Goal: Information Seeking & Learning: Learn about a topic

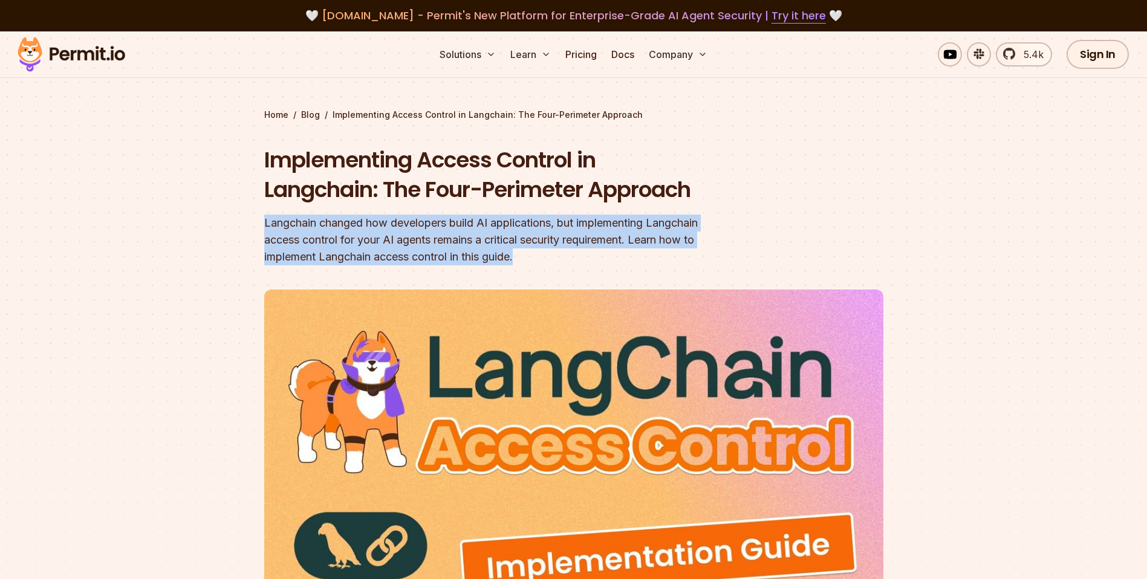
drag, startPoint x: 261, startPoint y: 224, endPoint x: 530, endPoint y: 267, distance: 273.2
click at [530, 267] on section "Home / Blog / Implementing Access Control in Langchain: The Four-Perimeter Appr…" at bounding box center [573, 381] width 1147 height 700
copy div "Langchain changed how developers build AI applications, but implementing Langch…"
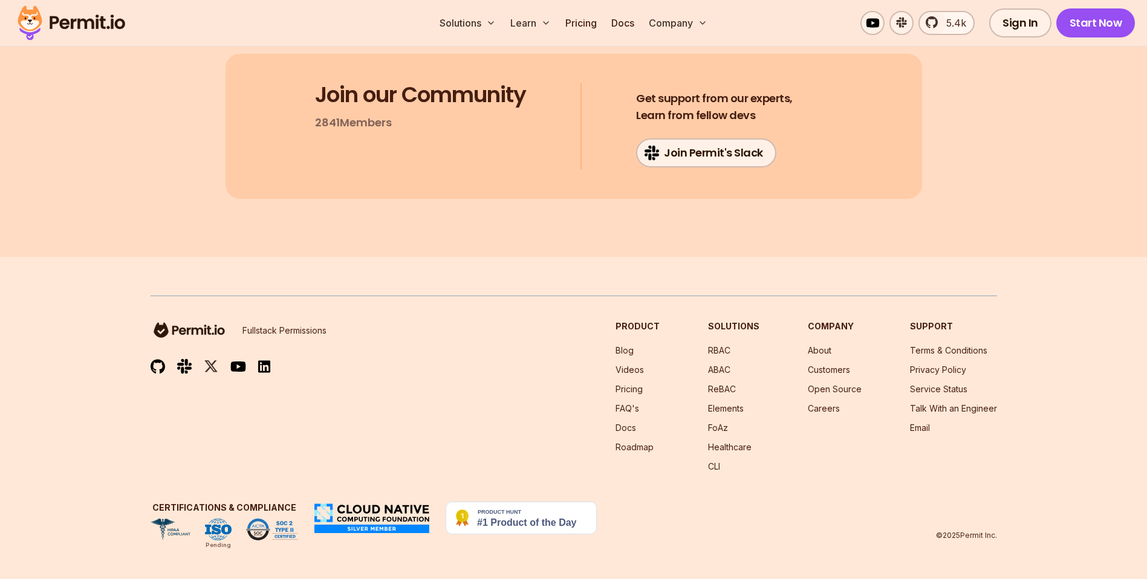
scroll to position [16771, 0]
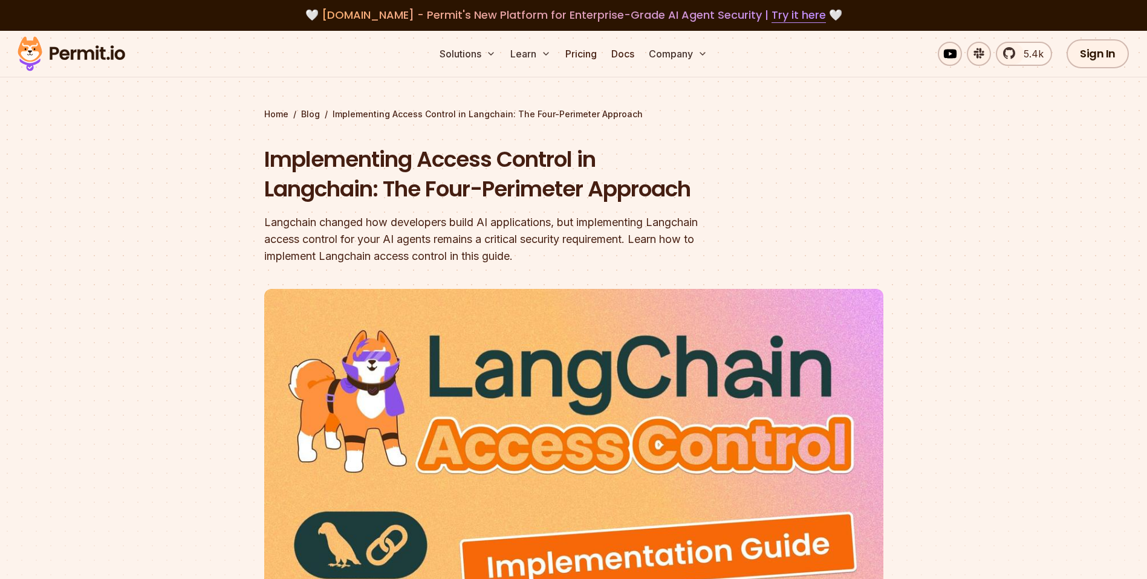
scroll to position [0, 0]
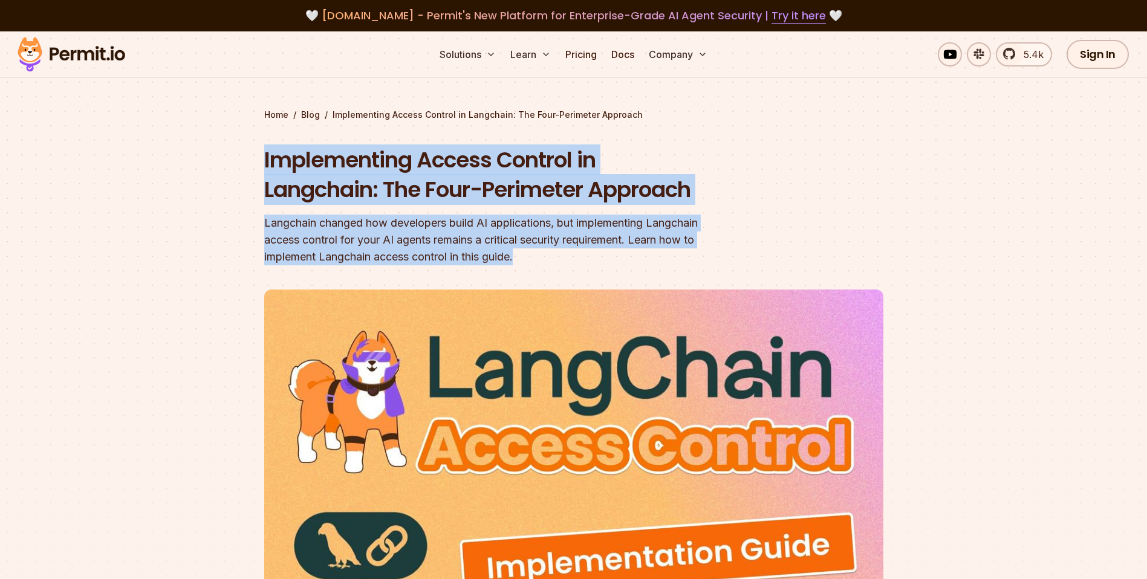
drag, startPoint x: 263, startPoint y: 157, endPoint x: 529, endPoint y: 262, distance: 285.9
click at [529, 262] on section "Home / Blog / Implementing Access Control in Langchain: The Four-Perimeter Appr…" at bounding box center [573, 381] width 1147 height 700
copy div "Implementing Access Control in Langchain: The Four-Perimeter Approach Langchain…"
click at [458, 173] on h1 "Implementing Access Control in Langchain: The Four-Perimeter Approach" at bounding box center [496, 175] width 464 height 60
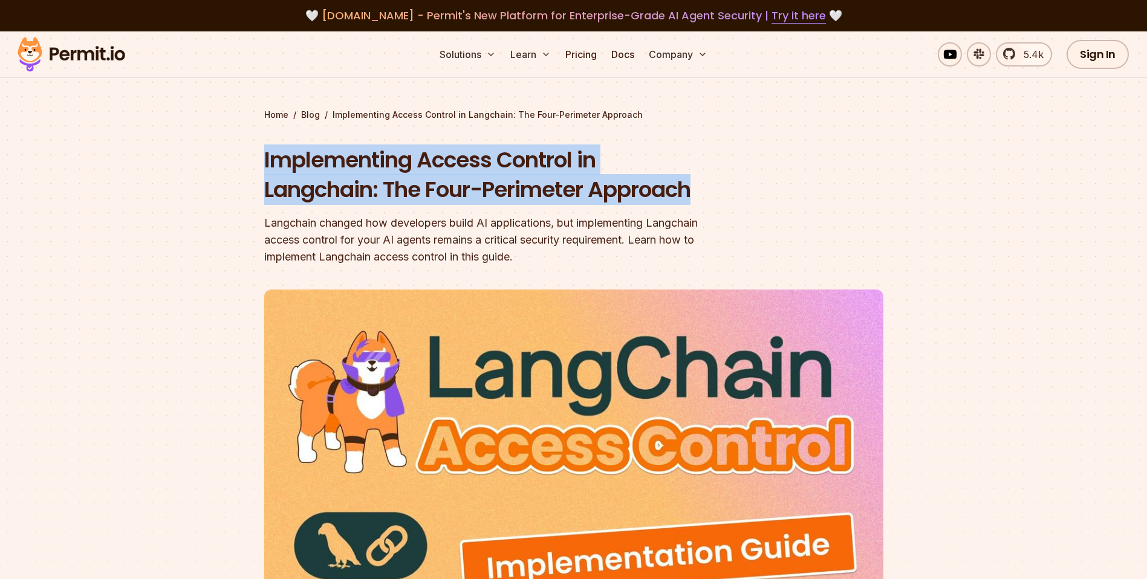
drag, startPoint x: 264, startPoint y: 157, endPoint x: 701, endPoint y: 189, distance: 439.0
click at [701, 189] on h1 "Implementing Access Control in Langchain: The Four-Perimeter Approach" at bounding box center [496, 175] width 464 height 60
copy h1 "Implementing Access Control in Langchain: The Four-Perimeter Approach"
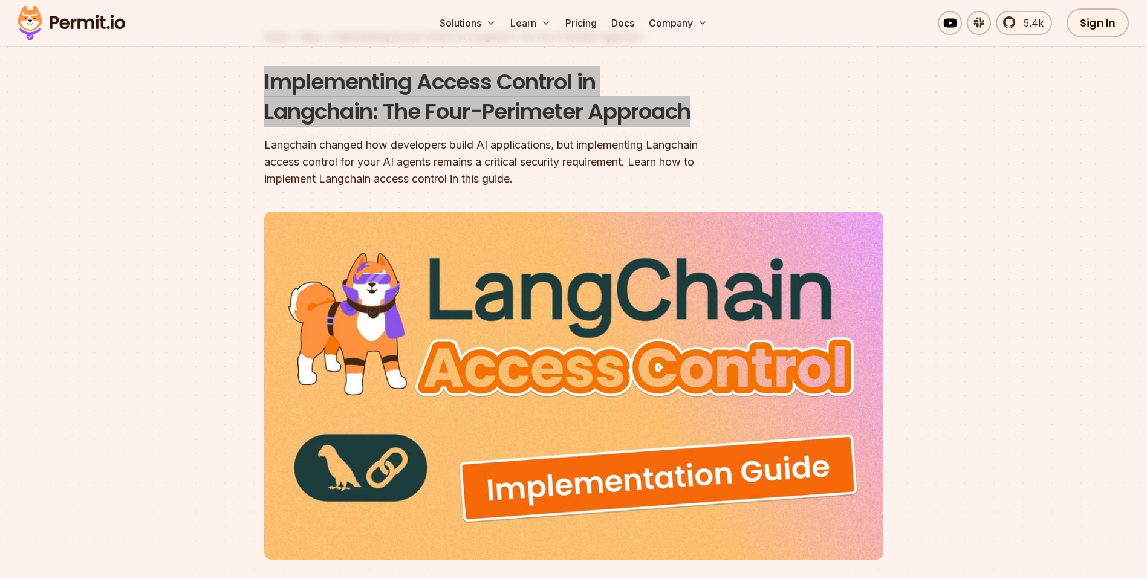
scroll to position [87, 0]
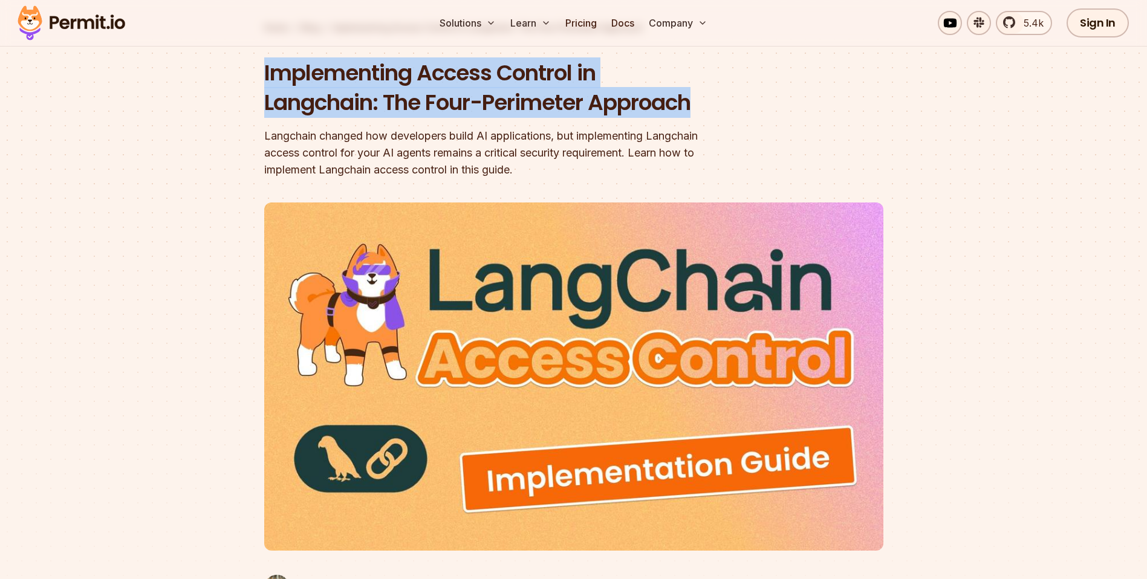
copy h1 "Implementing Access Control in Langchain: The Four-Perimeter Approach"
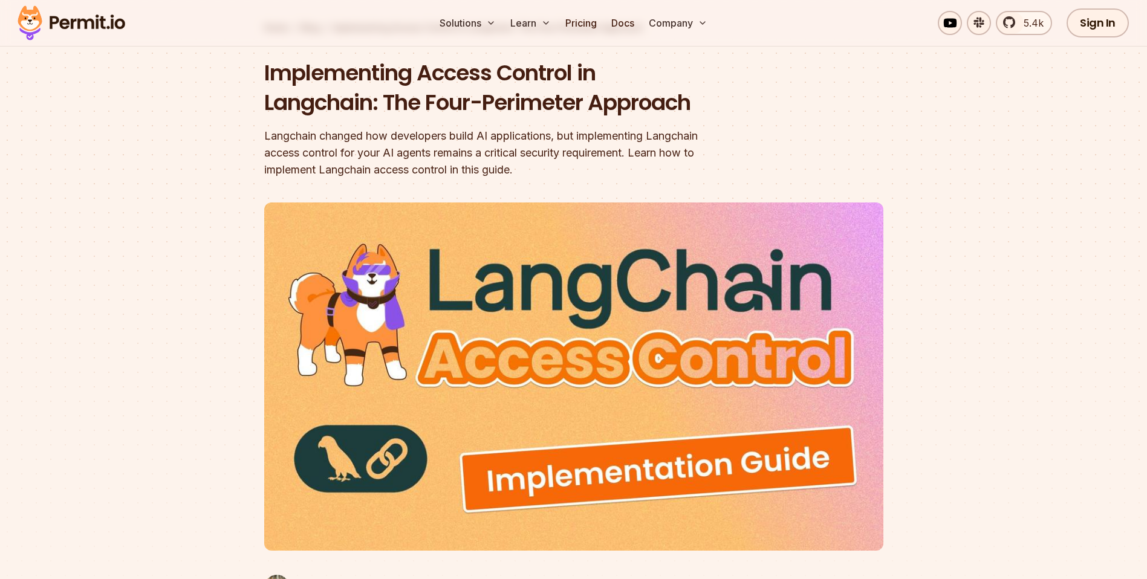
click at [549, 152] on div "Langchain changed how developers build AI applications, but implementing Langch…" at bounding box center [496, 153] width 464 height 51
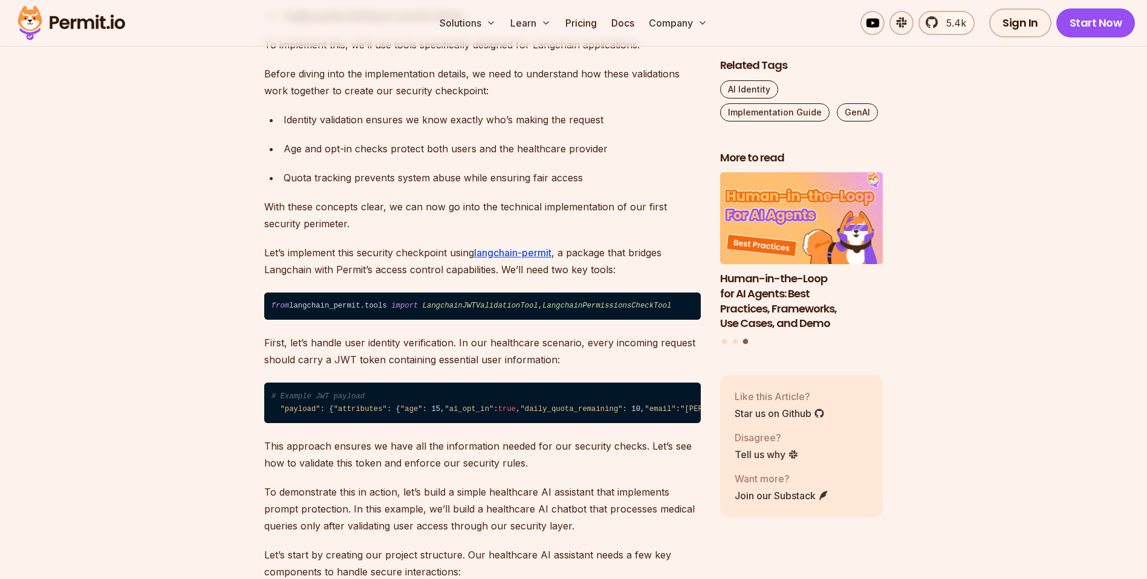
scroll to position [2066, 0]
